Goal: Transaction & Acquisition: Obtain resource

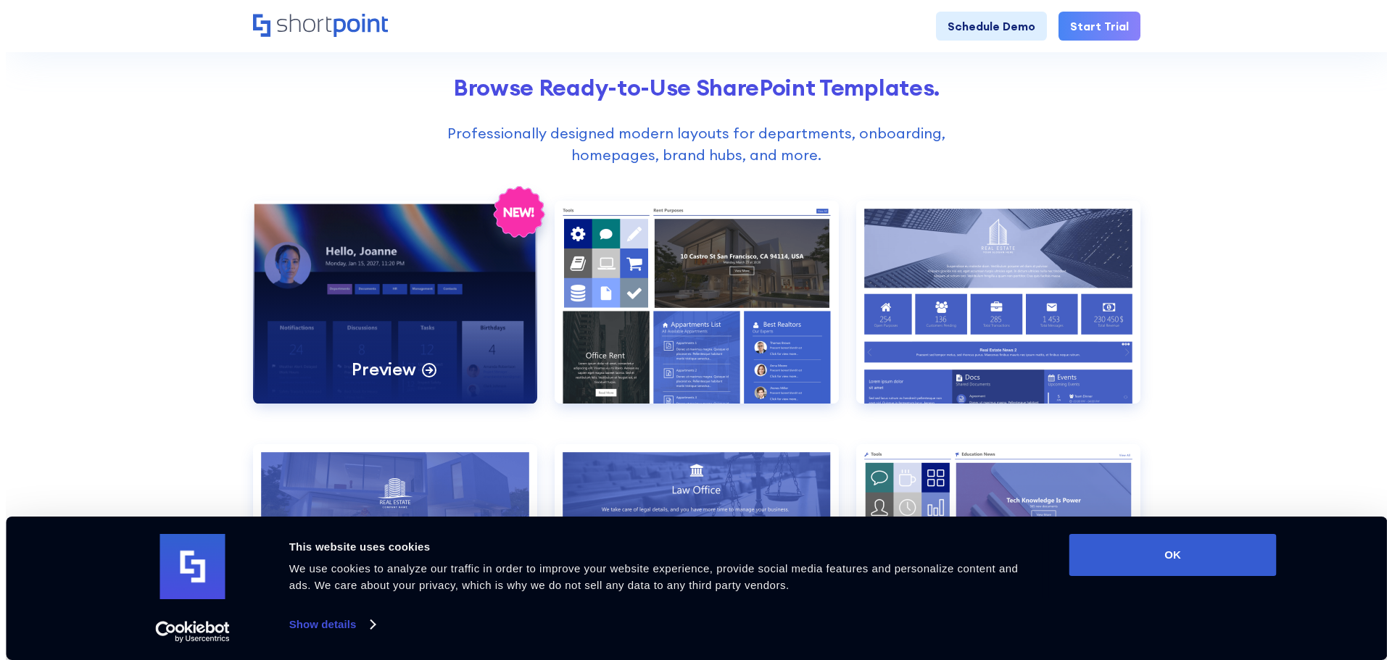
scroll to position [652, 0]
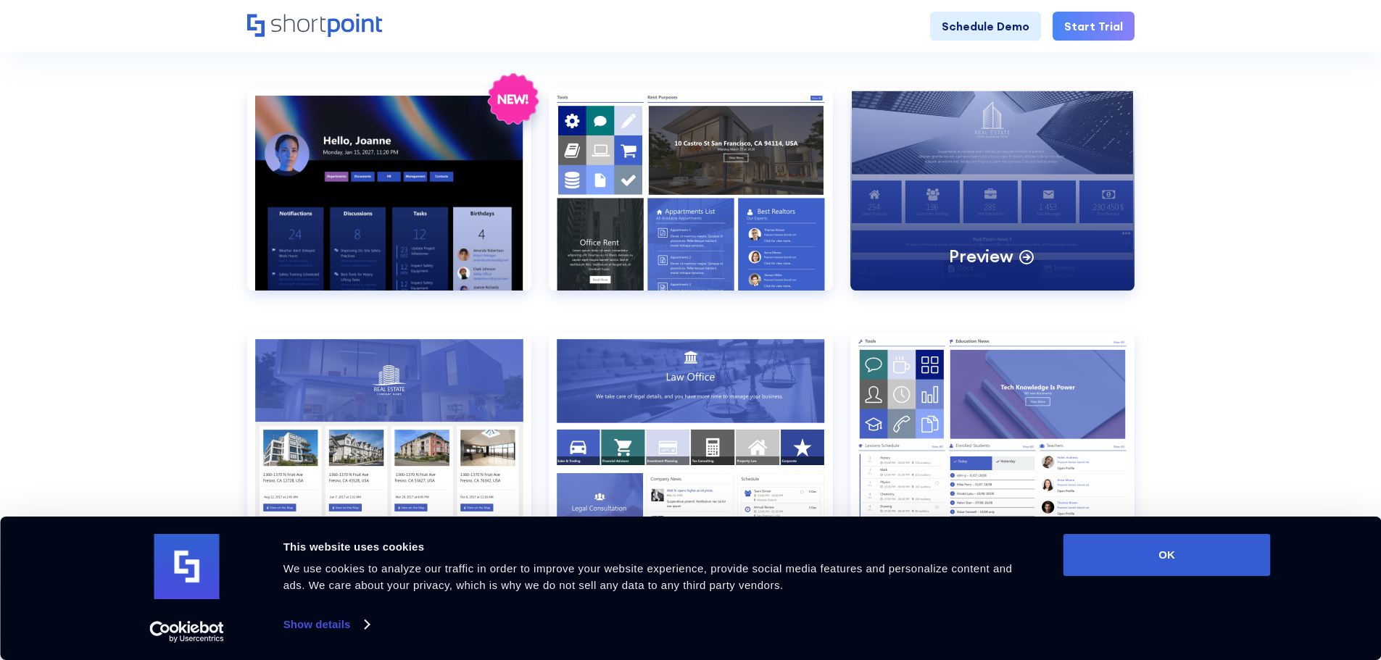
click at [958, 186] on div "Preview" at bounding box center [992, 189] width 284 height 203
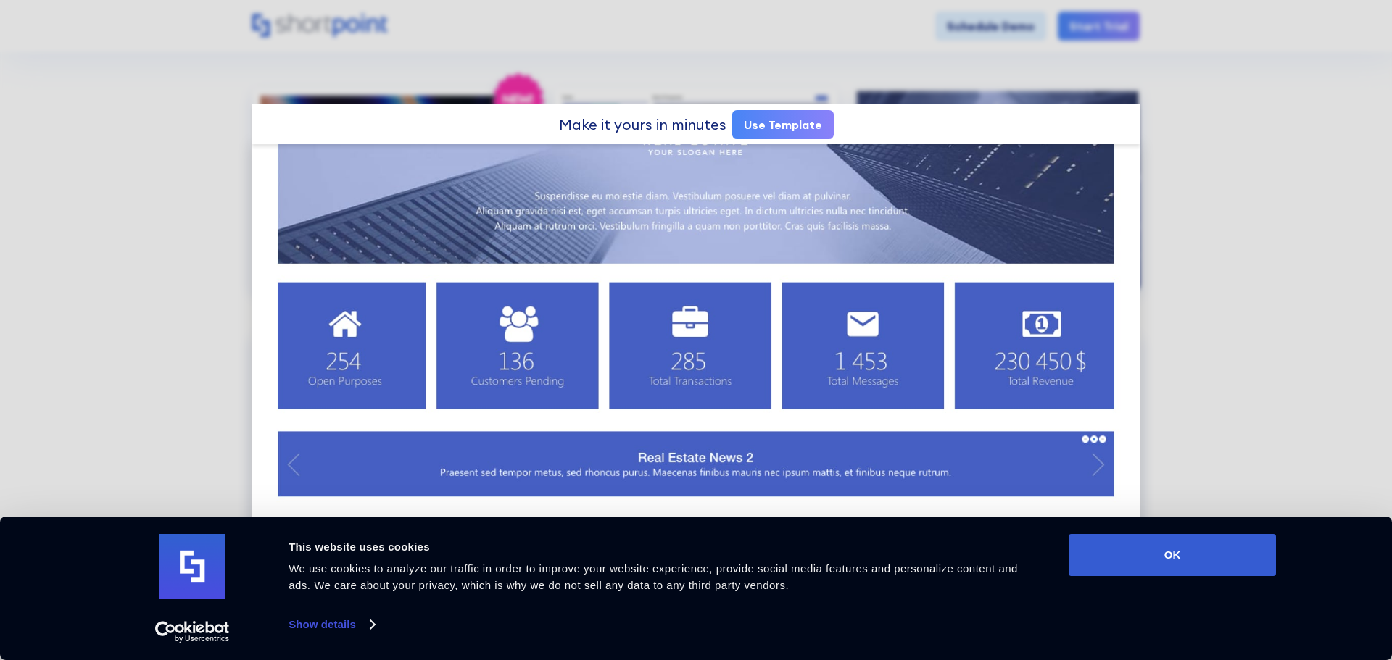
scroll to position [217, 0]
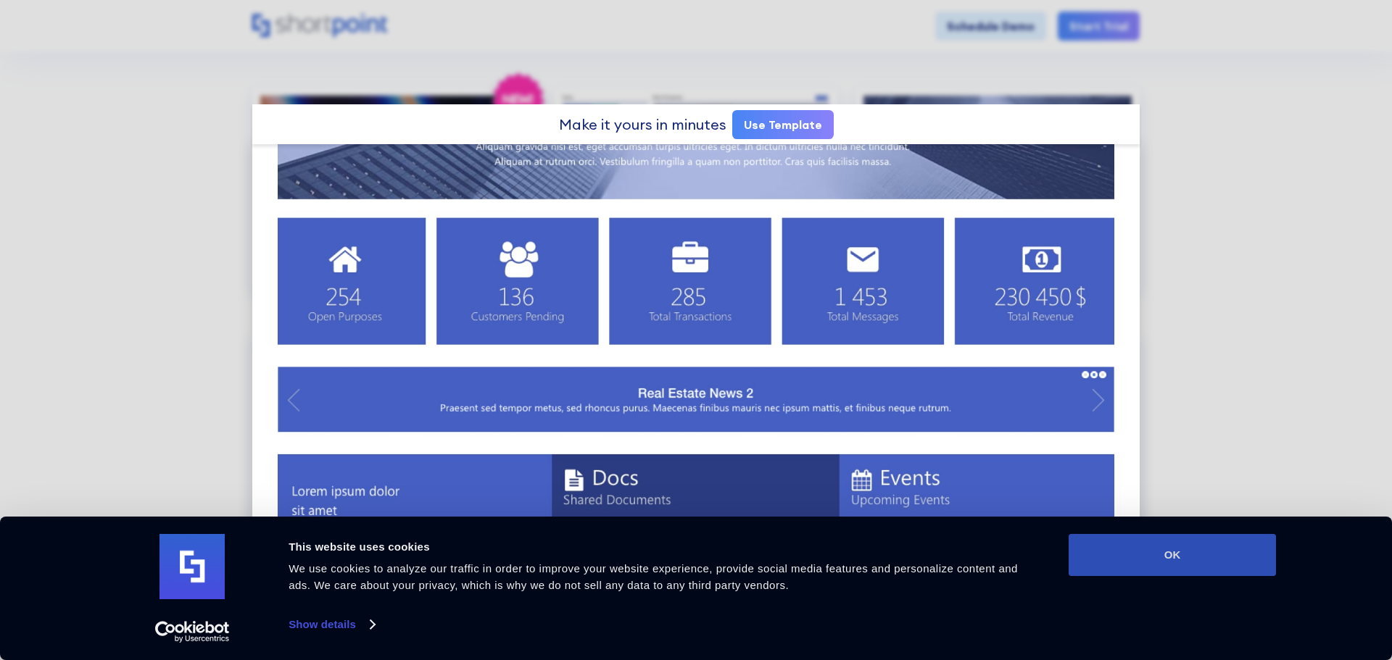
click at [1250, 562] on button "OK" at bounding box center [1171, 555] width 207 height 42
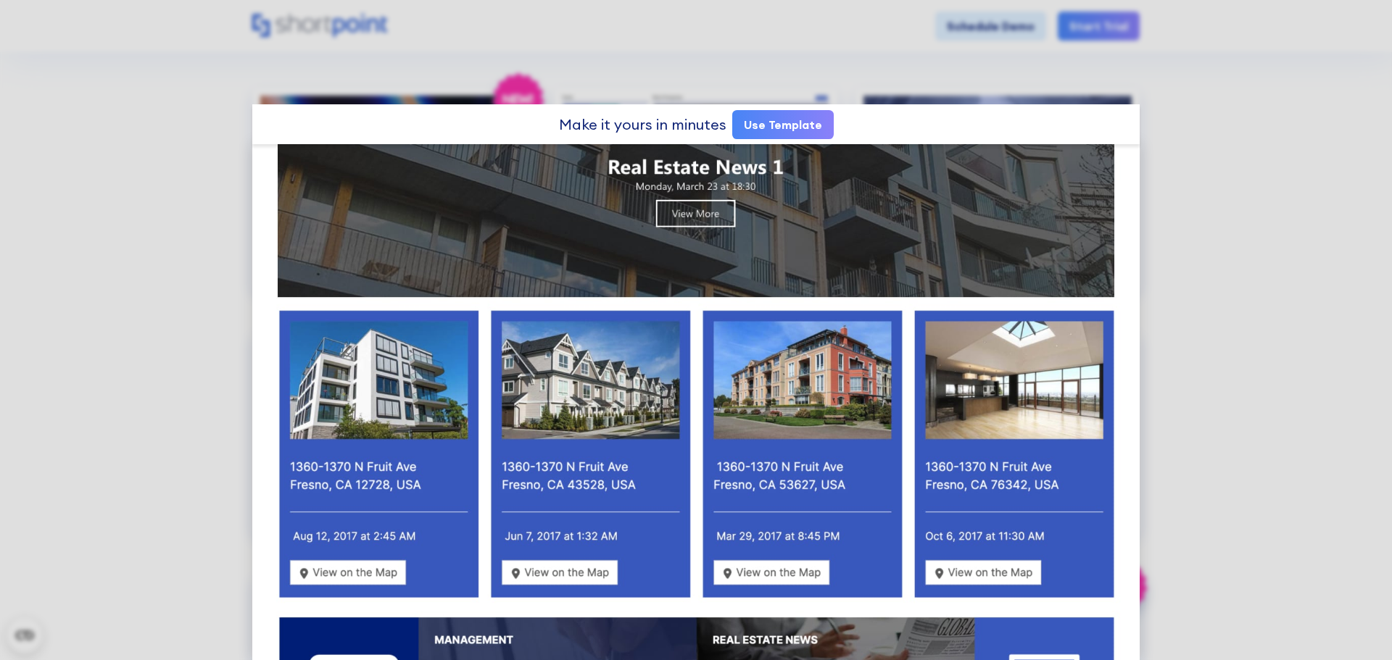
scroll to position [622, 0]
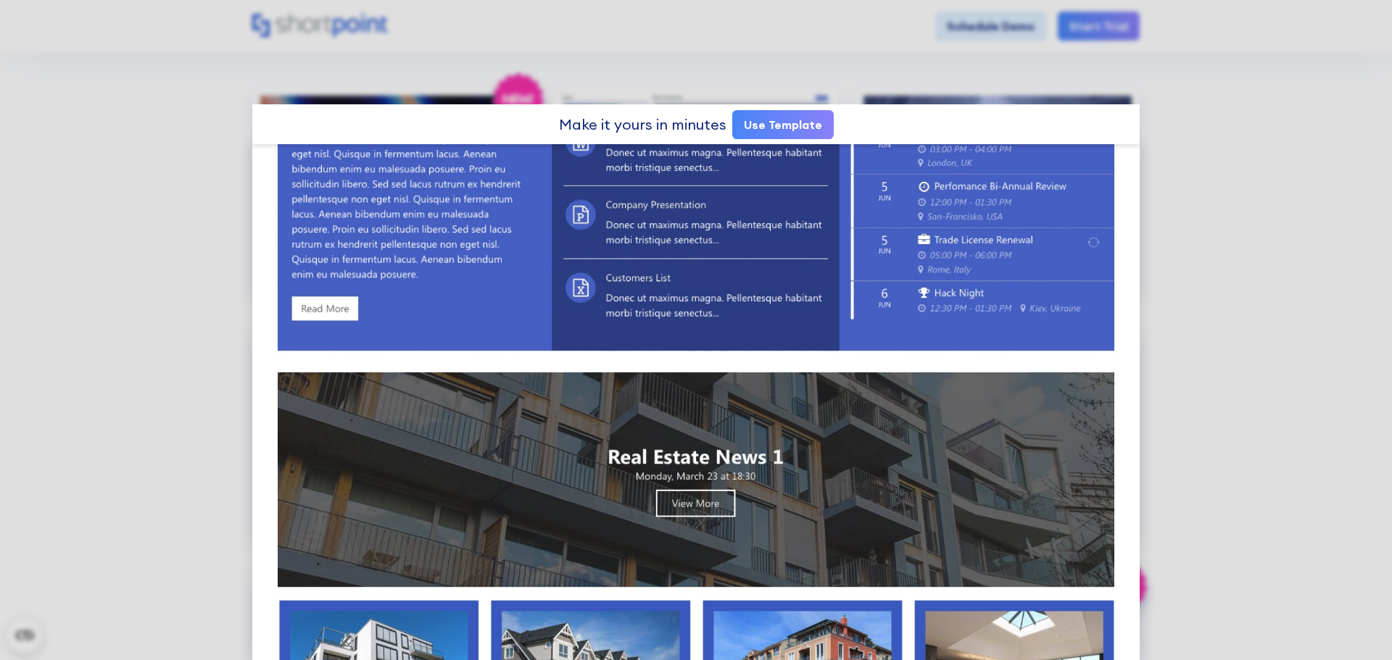
click at [807, 121] on link "Use Template" at bounding box center [782, 124] width 101 height 29
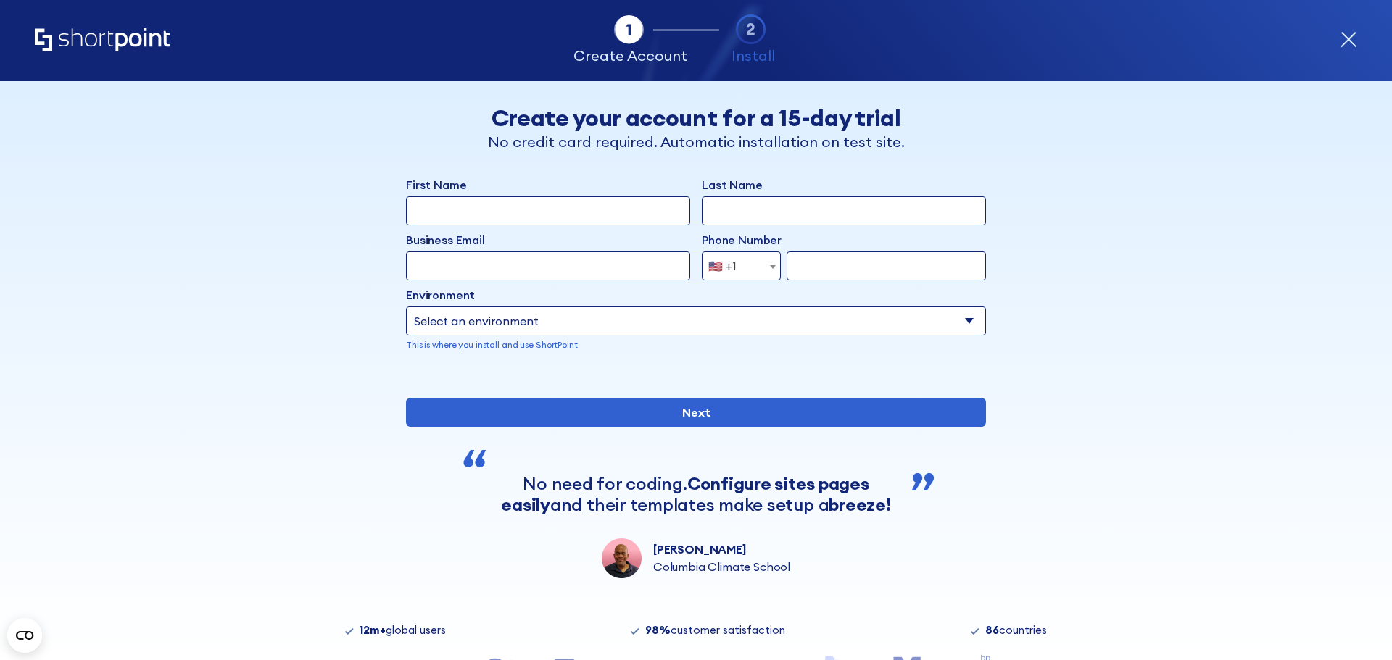
click at [944, 323] on select "Select an environment Microsoft 365 SharePoint Online SharePoint 2019 (On-Premi…" at bounding box center [696, 321] width 580 height 29
select select "SharePoint 2019 (On-Premise)"
click at [406, 307] on select "Select an environment Microsoft 365 SharePoint Online SharePoint 2019 (On-Premi…" at bounding box center [696, 321] width 580 height 29
click at [763, 325] on input "form" at bounding box center [844, 321] width 284 height 29
